Goal: Check status: Check status

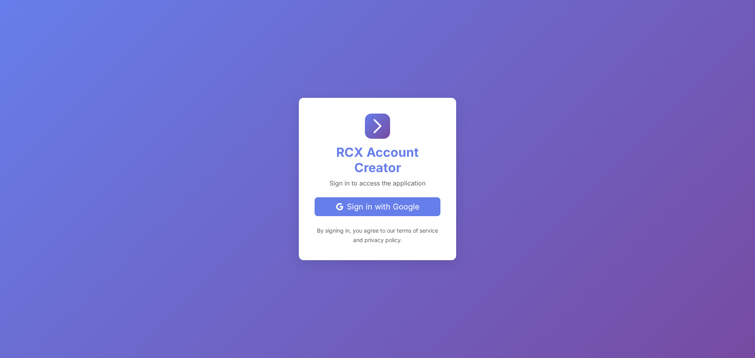
drag, startPoint x: 367, startPoint y: 205, endPoint x: 371, endPoint y: 203, distance: 4.9
click at [367, 205] on div "Sign in with Google" at bounding box center [377, 207] width 113 height 12
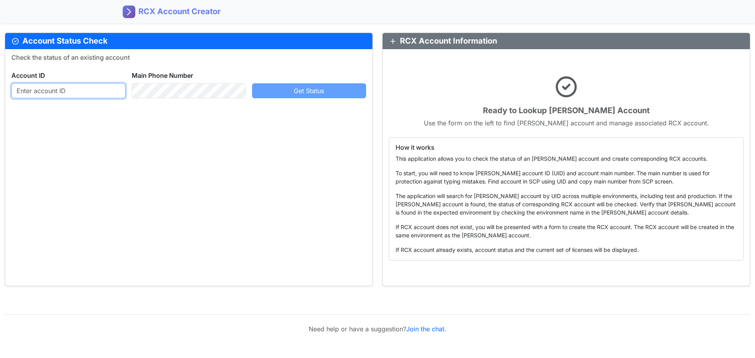
click at [63, 90] on input "text" at bounding box center [68, 90] width 114 height 15
paste input "946395104"
type input "946395104"
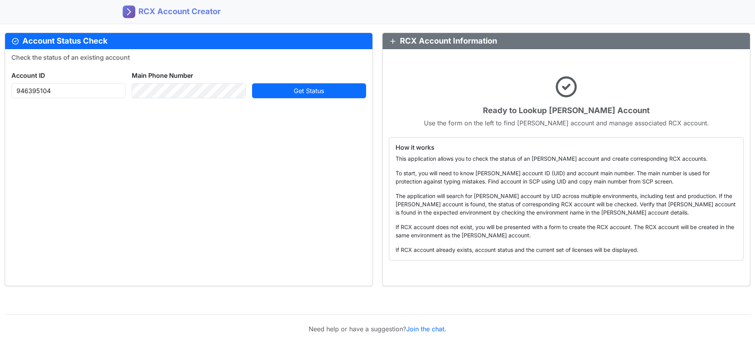
click at [299, 88] on span "Get Status" at bounding box center [309, 91] width 30 height 8
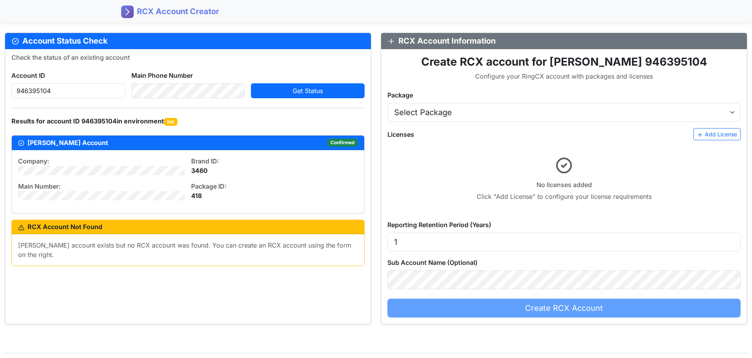
click at [577, 307] on div "Create RCX Account" at bounding box center [564, 308] width 353 height 19
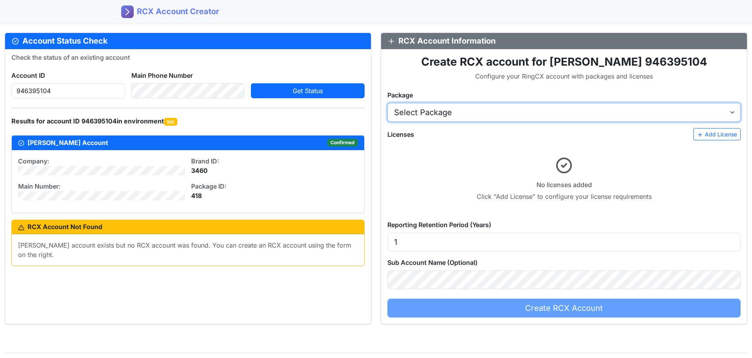
click at [465, 111] on select "Select Package AT&T RingCX Named Seats (USD) - [2922005:16506005] AT&T RingCX C…" at bounding box center [564, 112] width 353 height 19
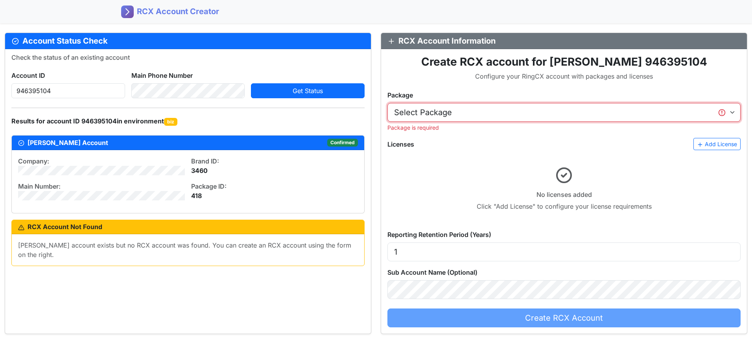
click at [463, 111] on select "Select Package AT&T RingCX Named Seats (USD) - [2922005:16506005] AT&T RingCX C…" at bounding box center [564, 112] width 353 height 19
select select "2923005"
click at [388, 103] on select "Select Package AT&T RingCX Named Seats (USD) - [2922005:16506005] AT&T RingCX C…" at bounding box center [564, 112] width 353 height 19
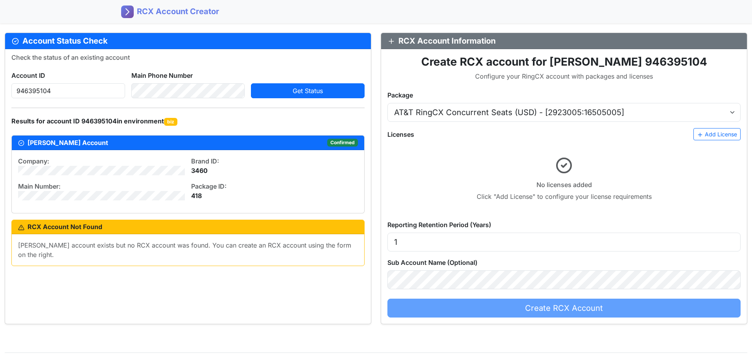
click at [187, 282] on div "Check the status of an existing account Account ID 946395104 Main Phone Number …" at bounding box center [188, 186] width 366 height 275
click at [194, 284] on div "Check the status of an existing account Account ID 946395104 Main Phone Number …" at bounding box center [188, 186] width 366 height 275
click at [713, 133] on button "Add License" at bounding box center [717, 134] width 47 height 12
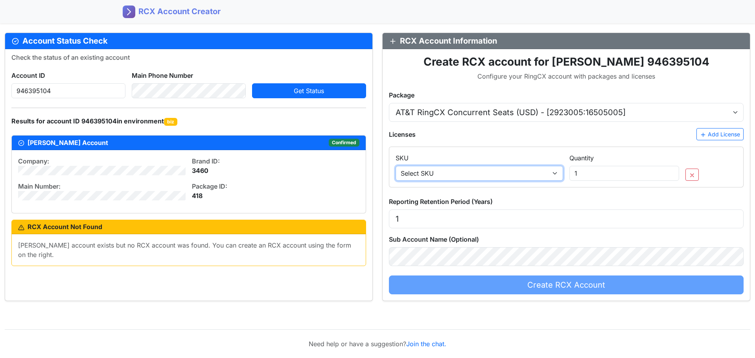
click at [554, 173] on select "Select SKU SA_SEAT_4 - Engage Voice seat (outbound/blended) SA_TCPA_6 - ManualD…" at bounding box center [480, 173] width 168 height 15
select select "SA_SEAT_4"
click at [396, 166] on select "Select SKU SA_SEAT_4 - Engage Voice seat (outbound/blended) SA_TCPA_6 - ManualD…" at bounding box center [480, 173] width 168 height 15
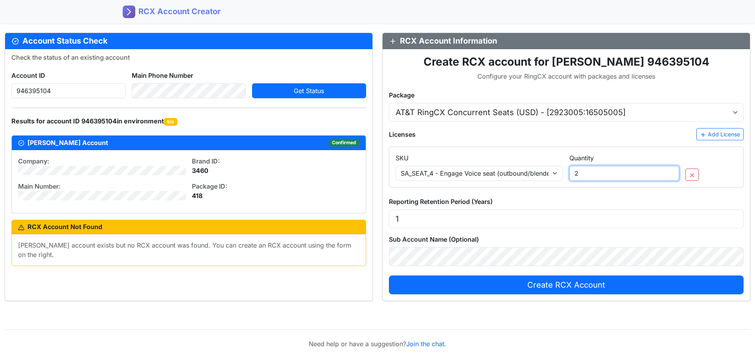
click at [671, 172] on input "2" at bounding box center [625, 173] width 110 height 15
click at [671, 172] on input "3" at bounding box center [625, 173] width 110 height 15
type input "4"
click at [671, 172] on input "4" at bounding box center [625, 173] width 110 height 15
click at [717, 134] on button "Add License" at bounding box center [720, 134] width 47 height 12
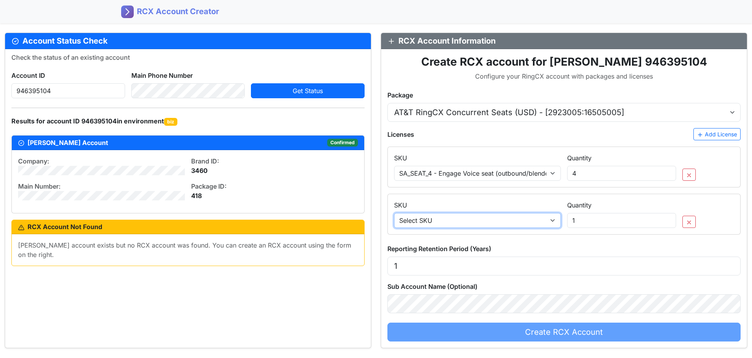
click at [535, 222] on select "Select SKU SA_SEAT_4 - Engage Voice seat (outbound/blended) SA_TCPA_6 - ManualD…" at bounding box center [477, 220] width 167 height 15
select select "SA_RINGSENSE_742005"
click at [394, 213] on select "Select SKU SA_SEAT_4 - Engage Voice seat (outbound/blended) SA_TCPA_6 - ManualD…" at bounding box center [477, 220] width 167 height 15
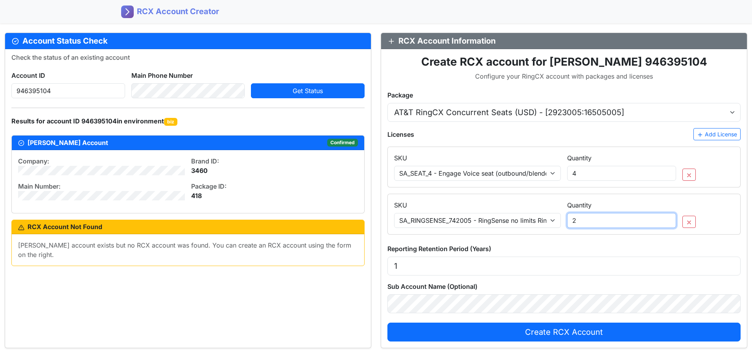
click at [669, 219] on input "2" at bounding box center [621, 220] width 109 height 15
click at [669, 219] on input "3" at bounding box center [621, 220] width 109 height 15
click at [669, 219] on input "4" at bounding box center [621, 220] width 109 height 15
click at [669, 219] on input "5" at bounding box center [621, 220] width 109 height 15
type input "4"
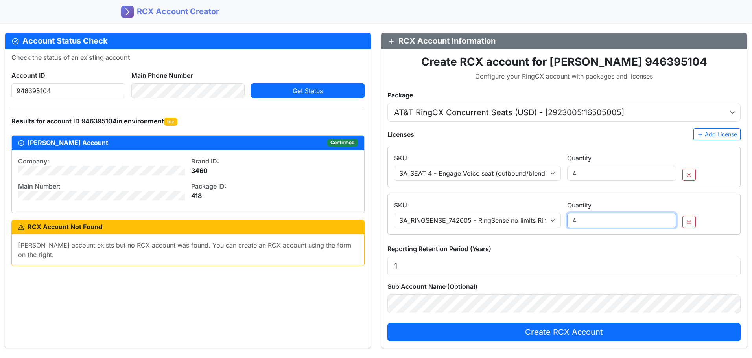
click at [668, 224] on input "4" at bounding box center [621, 220] width 109 height 15
click at [733, 133] on button "Add License" at bounding box center [717, 134] width 47 height 12
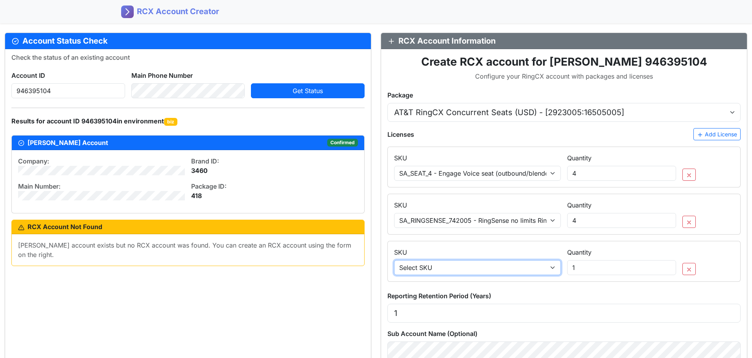
click at [550, 268] on select "Select SKU SA_SEAT_4 - Engage Voice seat (outbound/blended) SA_TCPA_6 - ManualD…" at bounding box center [477, 267] width 167 height 15
select select "SA_CRS30_24"
click at [394, 260] on select "Select SKU SA_SEAT_4 - Engage Voice seat (outbound/blended) SA_TCPA_6 - ManualD…" at bounding box center [477, 267] width 167 height 15
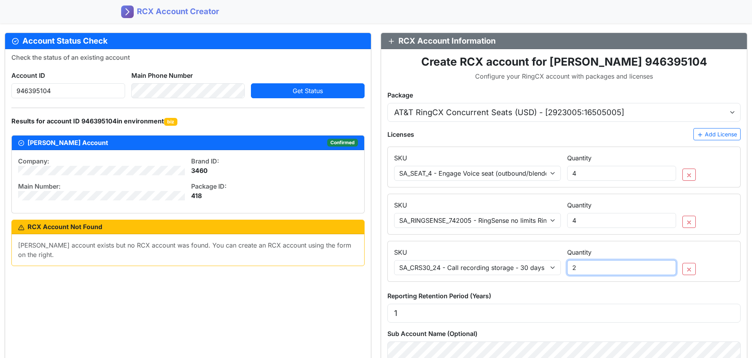
click at [668, 265] on input "2" at bounding box center [621, 267] width 109 height 15
click at [668, 265] on input "3" at bounding box center [621, 267] width 109 height 15
type input "4"
click at [668, 265] on input "4" at bounding box center [621, 267] width 109 height 15
click at [257, 301] on div "Check the status of an existing account Account ID 946395104 Main Phone Number …" at bounding box center [188, 222] width 366 height 347
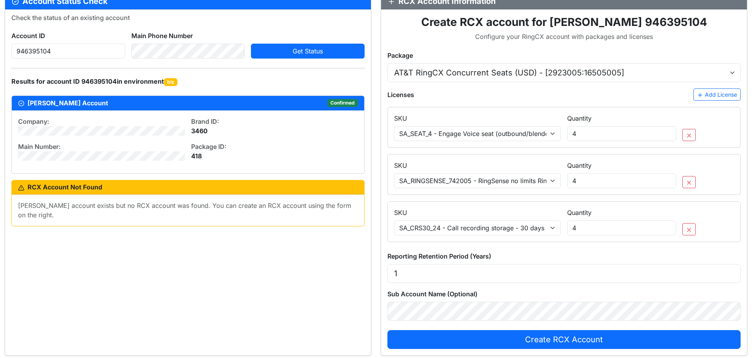
scroll to position [94, 0]
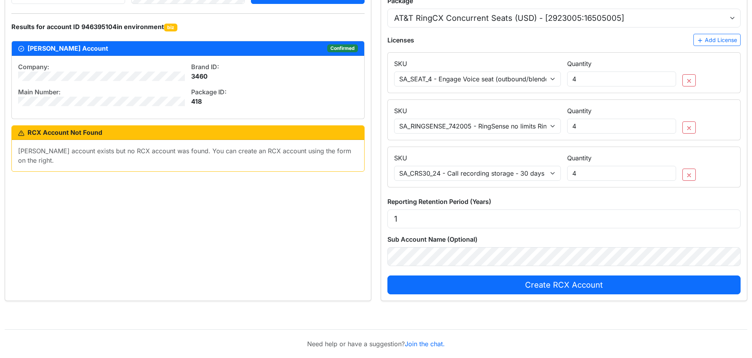
click at [283, 222] on div "Check the status of an existing account Account ID 946395104 Main Phone Number …" at bounding box center [188, 128] width 366 height 347
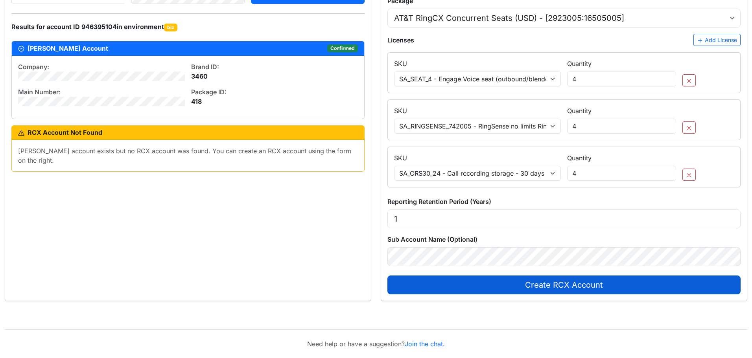
click at [561, 285] on span "Create RCX Account" at bounding box center [564, 285] width 78 height 9
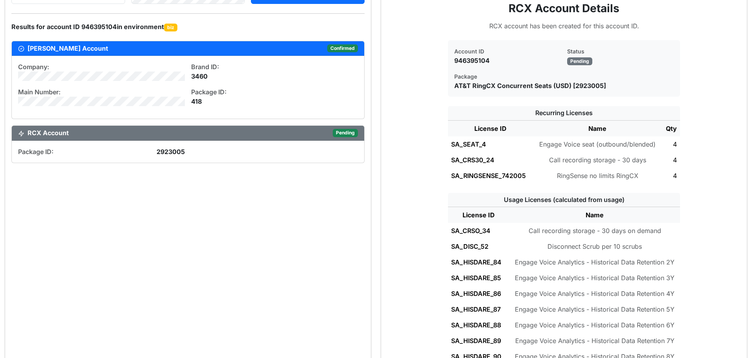
click at [305, 218] on div "Check the status of an existing account Account ID 946395104 Main Phone Number …" at bounding box center [188, 227] width 366 height 545
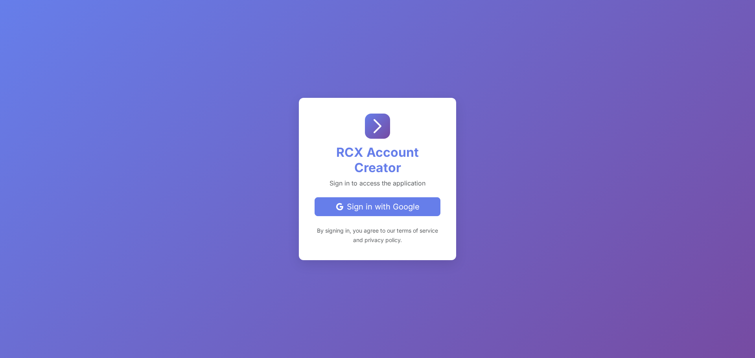
click at [369, 208] on div "Sign in with Google" at bounding box center [377, 207] width 113 height 12
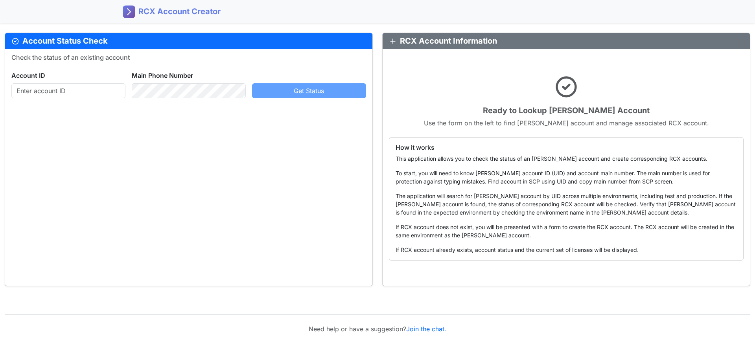
click at [52, 99] on div "Check the status of an existing account Account ID Main Phone Number Get Status" at bounding box center [188, 167] width 367 height 237
click at [52, 92] on input "text" at bounding box center [68, 90] width 114 height 15
paste input "946395104"
type input "946395104"
click at [294, 90] on span "Get Status" at bounding box center [309, 91] width 30 height 8
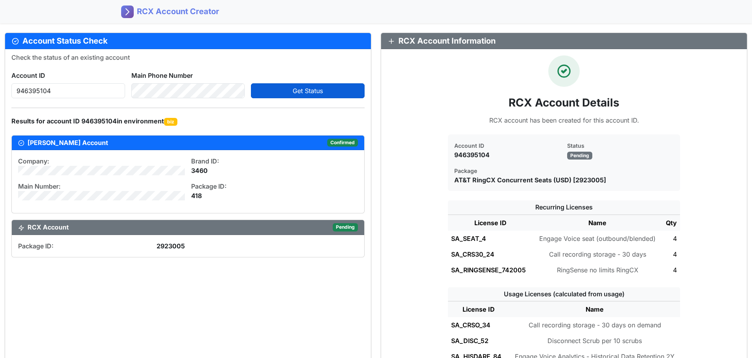
drag, startPoint x: 282, startPoint y: 286, endPoint x: 330, endPoint y: 290, distance: 48.2
click at [283, 287] on div "Check the status of an existing account Account ID 946395104 Main Phone Number …" at bounding box center [188, 321] width 366 height 545
click at [330, 290] on div "Check the status of an existing account Account ID 946395104 Main Phone Number …" at bounding box center [188, 321] width 366 height 545
click at [247, 309] on div "Check the status of an existing account Account ID 946395104 Main Phone Number …" at bounding box center [188, 321] width 366 height 545
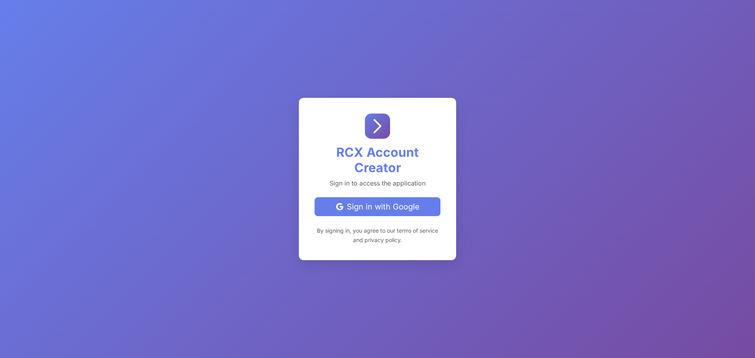
click at [382, 203] on div "Sign in with Google" at bounding box center [377, 207] width 113 height 12
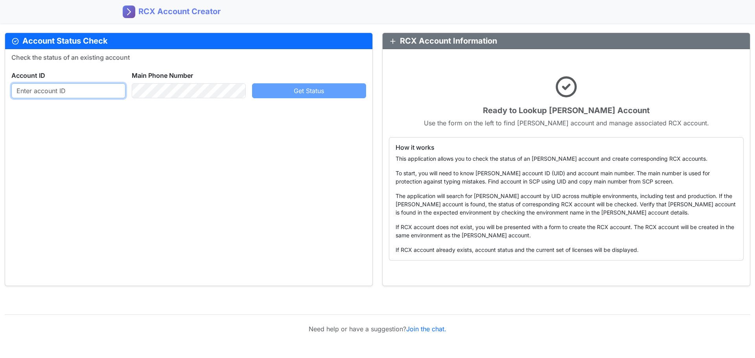
click at [40, 92] on input "text" at bounding box center [68, 90] width 114 height 15
paste input "946395104"
type input "946395104"
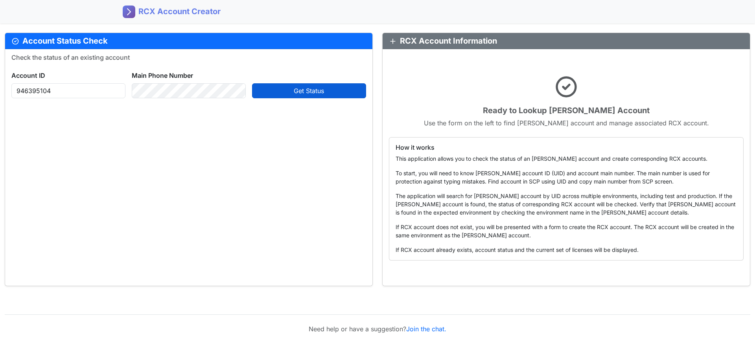
click at [288, 92] on button "Get Status" at bounding box center [309, 90] width 114 height 15
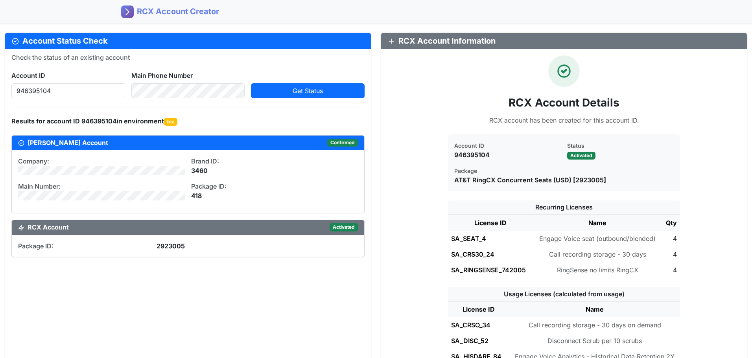
click at [710, 141] on div "Account ID 946395104 Status Activated Package AT&T RingCX Concurrent Seats (USD…" at bounding box center [564, 163] width 363 height 57
